Goal: Information Seeking & Learning: Learn about a topic

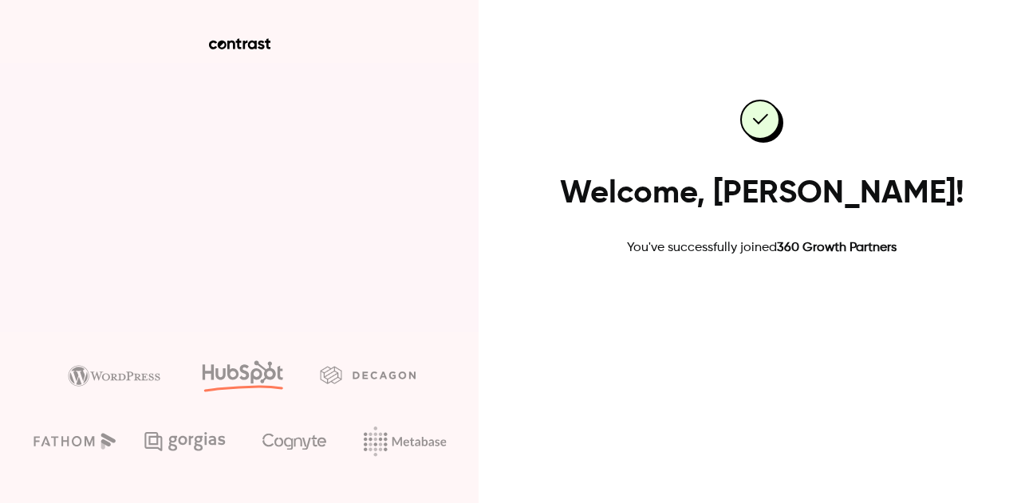
click at [763, 311] on link "Go to dashboard" at bounding box center [762, 308] width 136 height 38
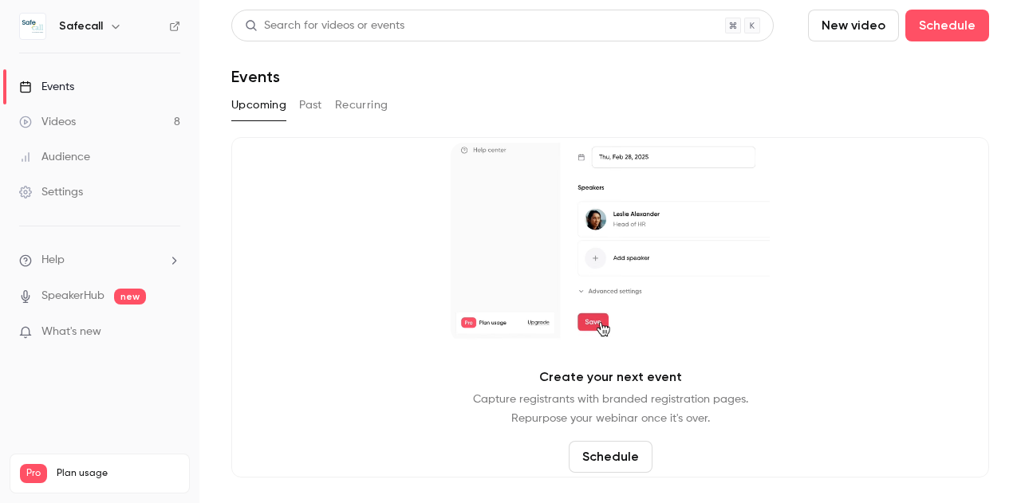
click at [88, 121] on link "Videos 8" at bounding box center [99, 121] width 199 height 35
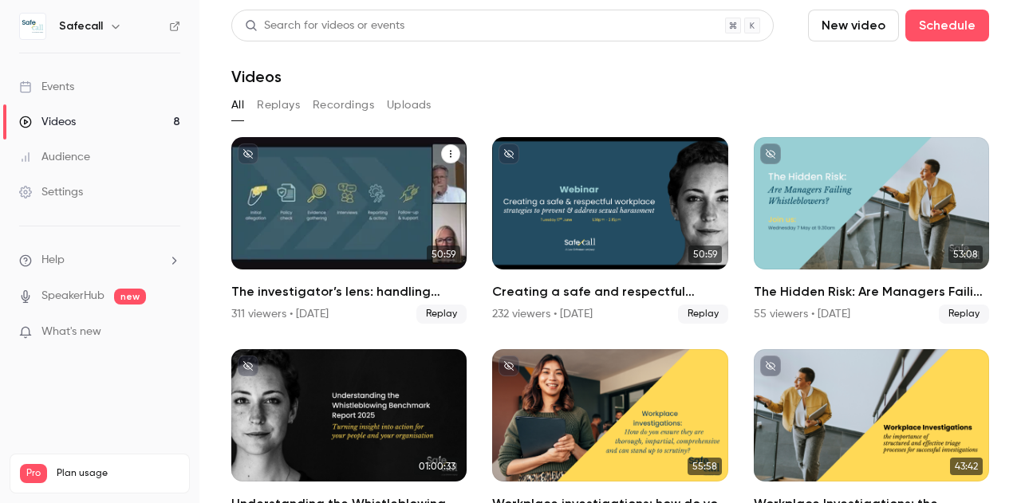
click at [318, 230] on div "The investigator’s lens: handling sexual harassment allegations with precision …" at bounding box center [348, 203] width 235 height 132
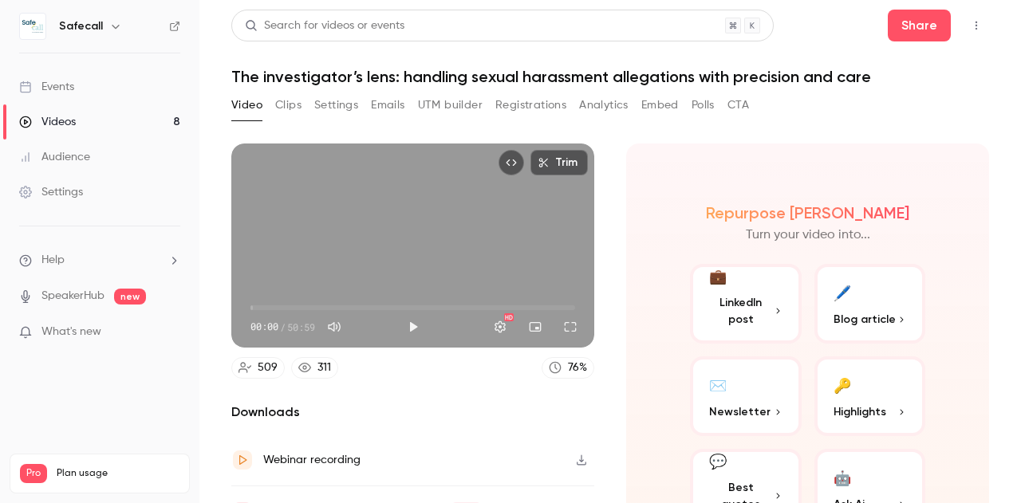
click at [536, 112] on button "Registrations" at bounding box center [530, 106] width 71 height 26
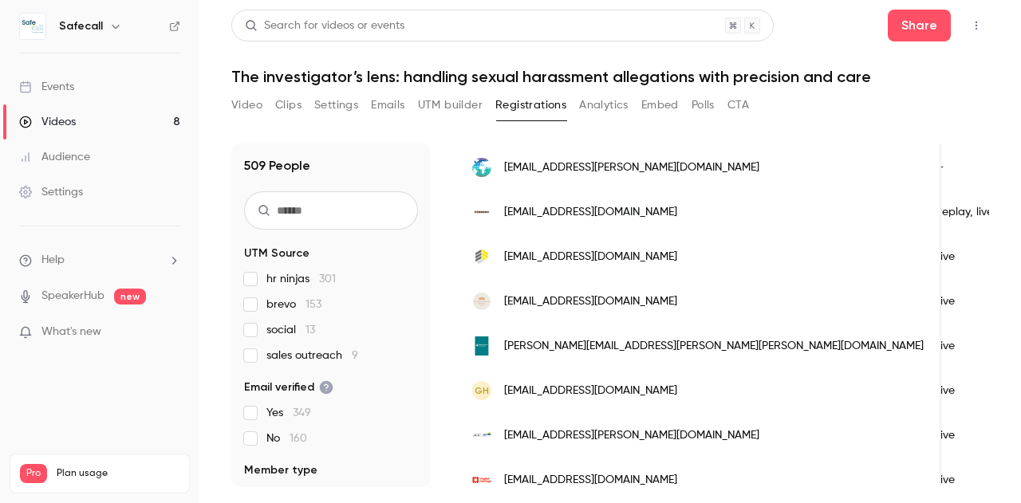
scroll to position [1714, 0]
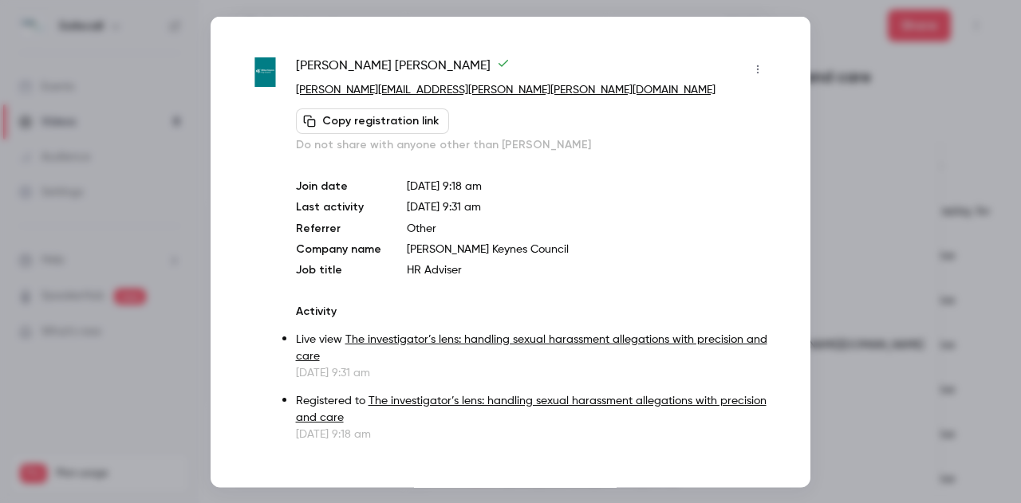
click at [863, 373] on div at bounding box center [510, 251] width 1021 height 503
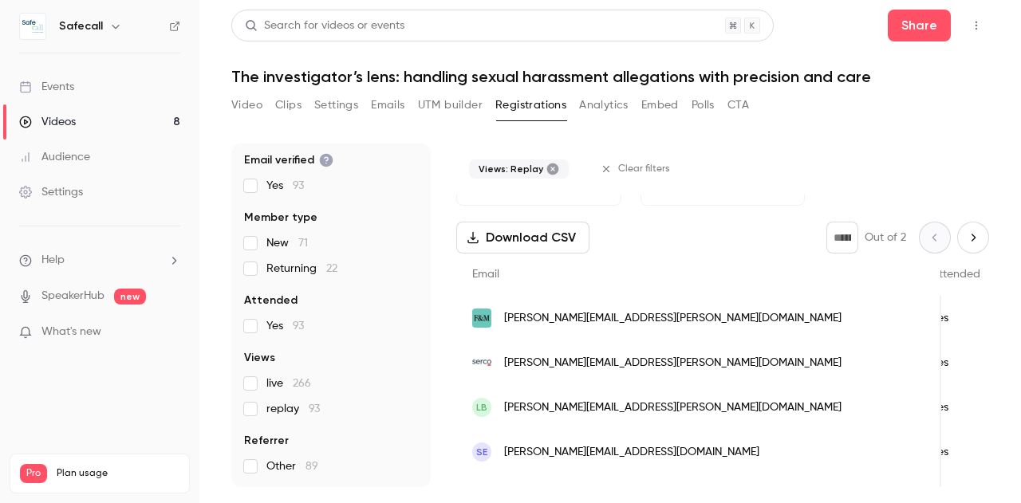
scroll to position [0, 0]
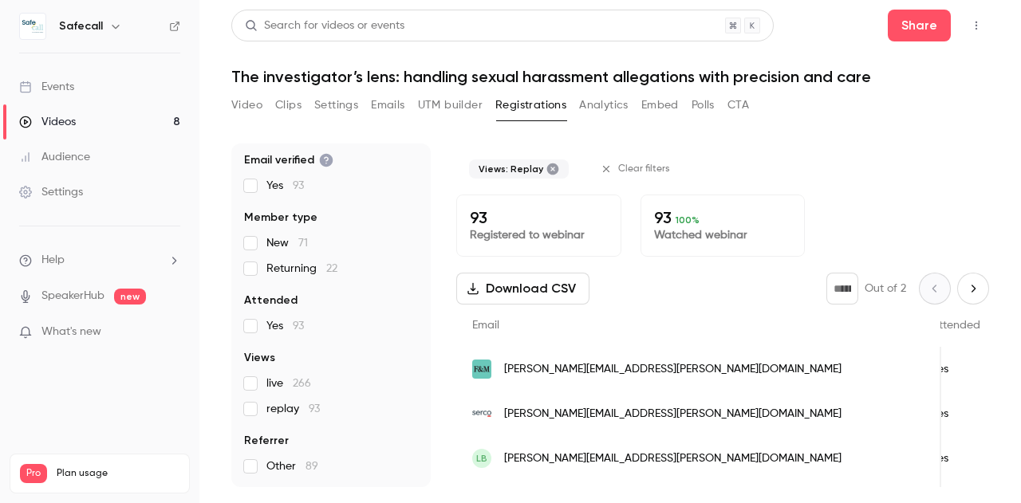
click at [964, 287] on icon "Next page" at bounding box center [973, 288] width 18 height 13
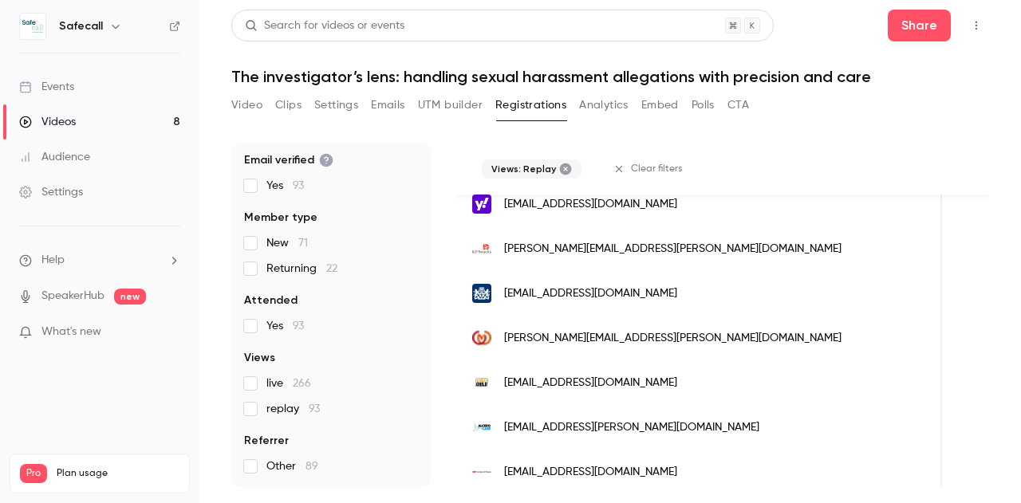
scroll to position [1683, 0]
click at [543, 333] on span "kate.fennell@camc.com" at bounding box center [672, 338] width 337 height 17
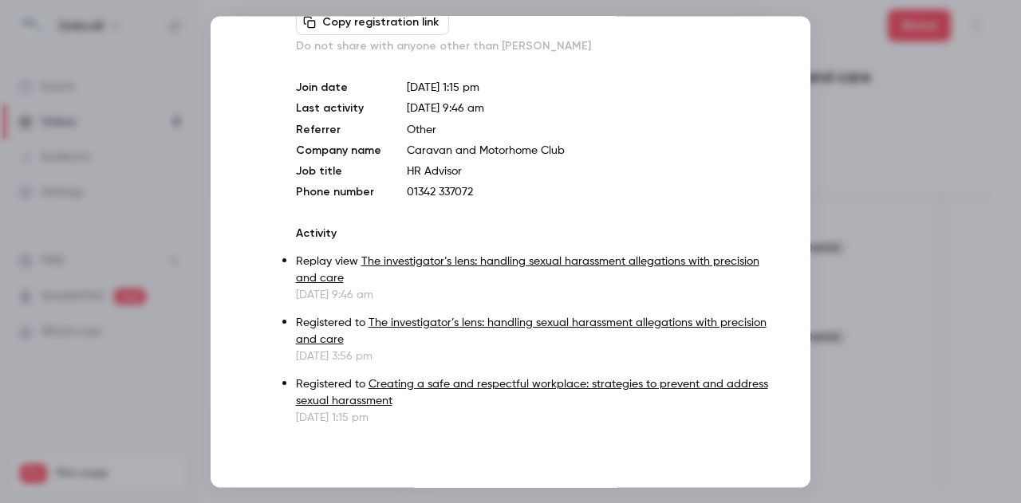
scroll to position [0, 0]
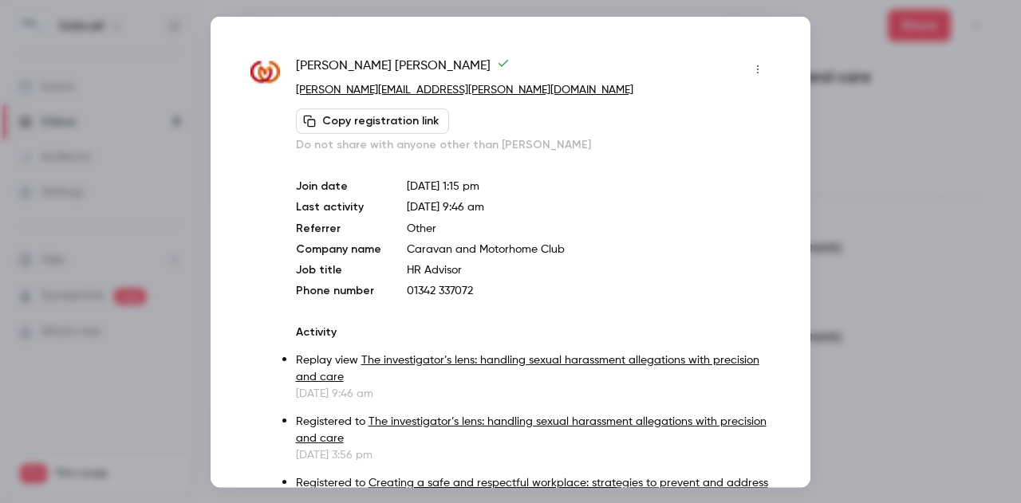
click at [170, 247] on div at bounding box center [510, 251] width 1021 height 503
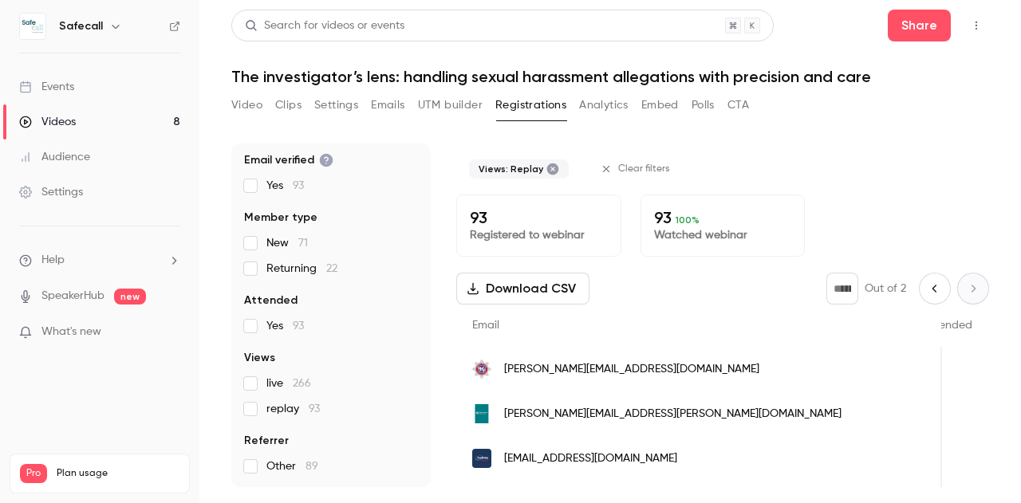
click at [919, 296] on button "Previous page" at bounding box center [935, 289] width 32 height 32
type input "*"
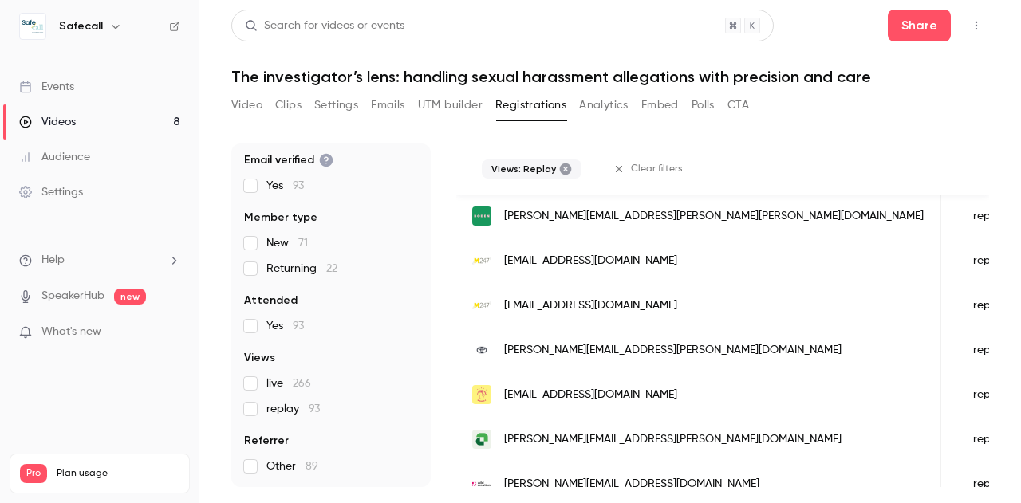
scroll to position [2104, 0]
